Goal: Transaction & Acquisition: Purchase product/service

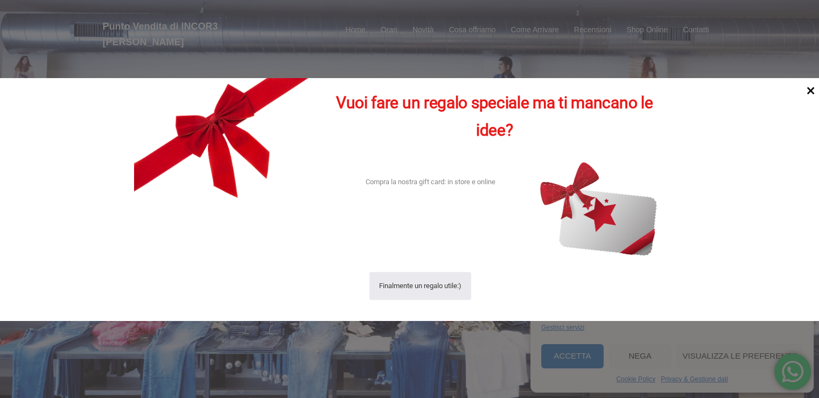
click at [811, 92] on icon at bounding box center [811, 91] width 8 height 8
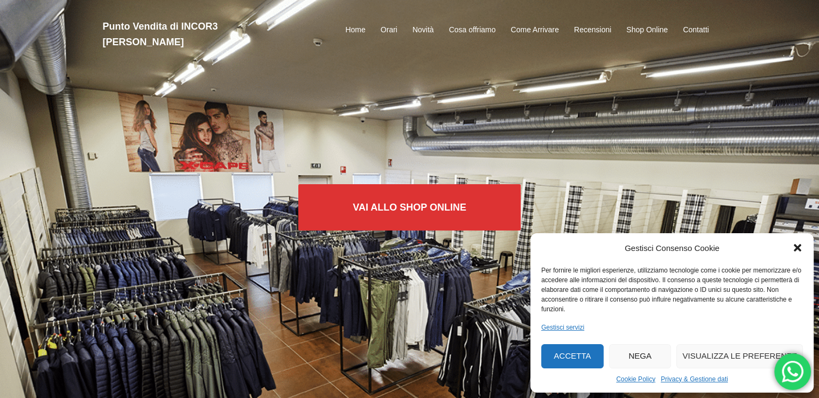
click at [798, 245] on icon "Chiudi la finestra di dialogo" at bounding box center [797, 247] width 11 height 11
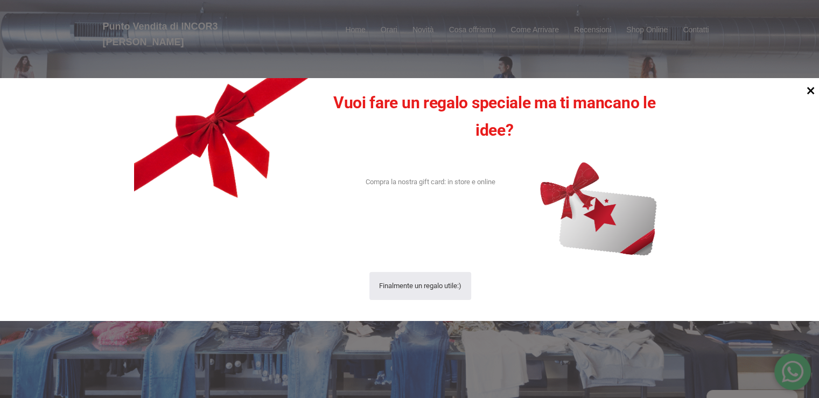
click at [810, 89] on icon at bounding box center [811, 90] width 15 height 15
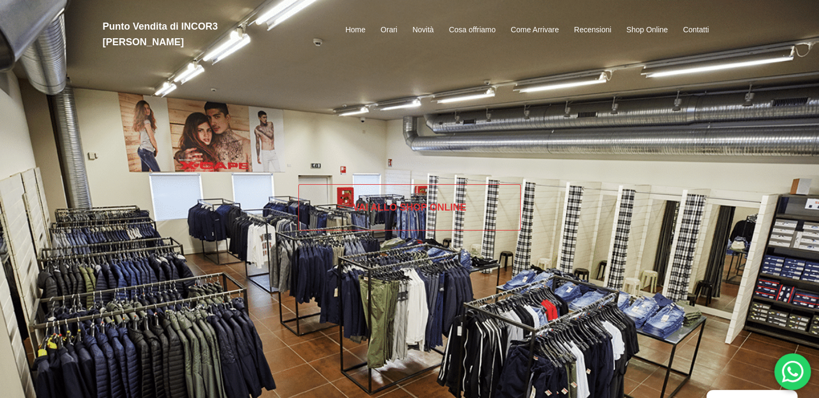
click at [401, 212] on link "Vai allo SHOP ONLINE" at bounding box center [409, 207] width 222 height 46
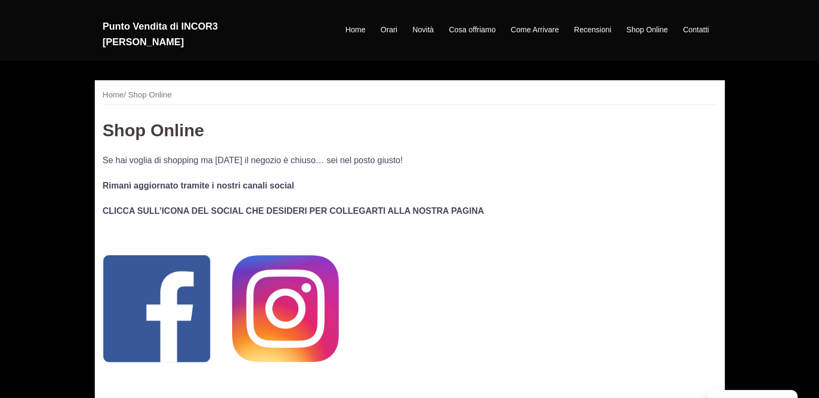
click at [159, 298] on img at bounding box center [157, 309] width 108 height 108
